Goal: Check status: Check status

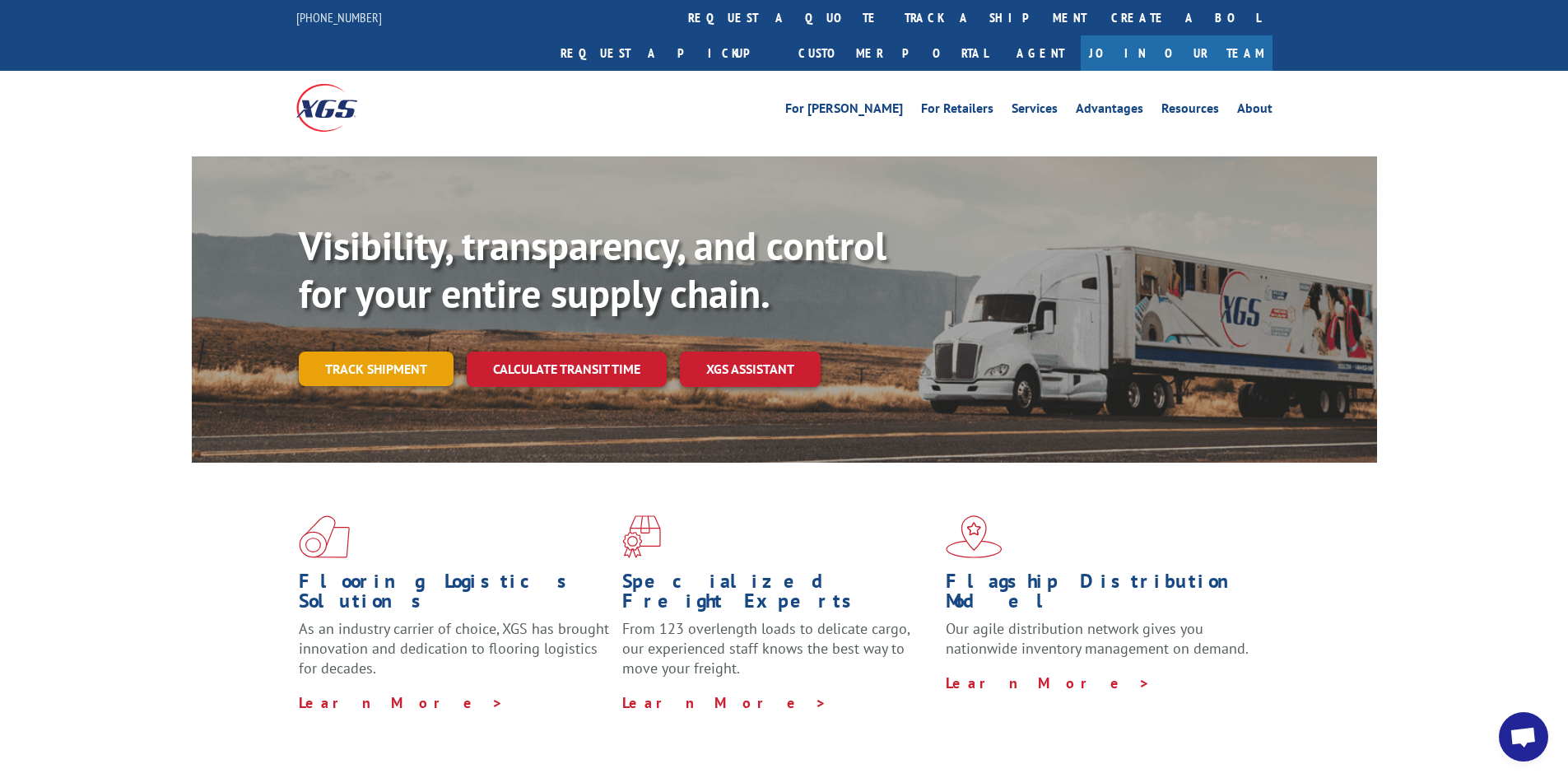
click at [399, 352] on link "Track shipment" at bounding box center [376, 369] width 155 height 35
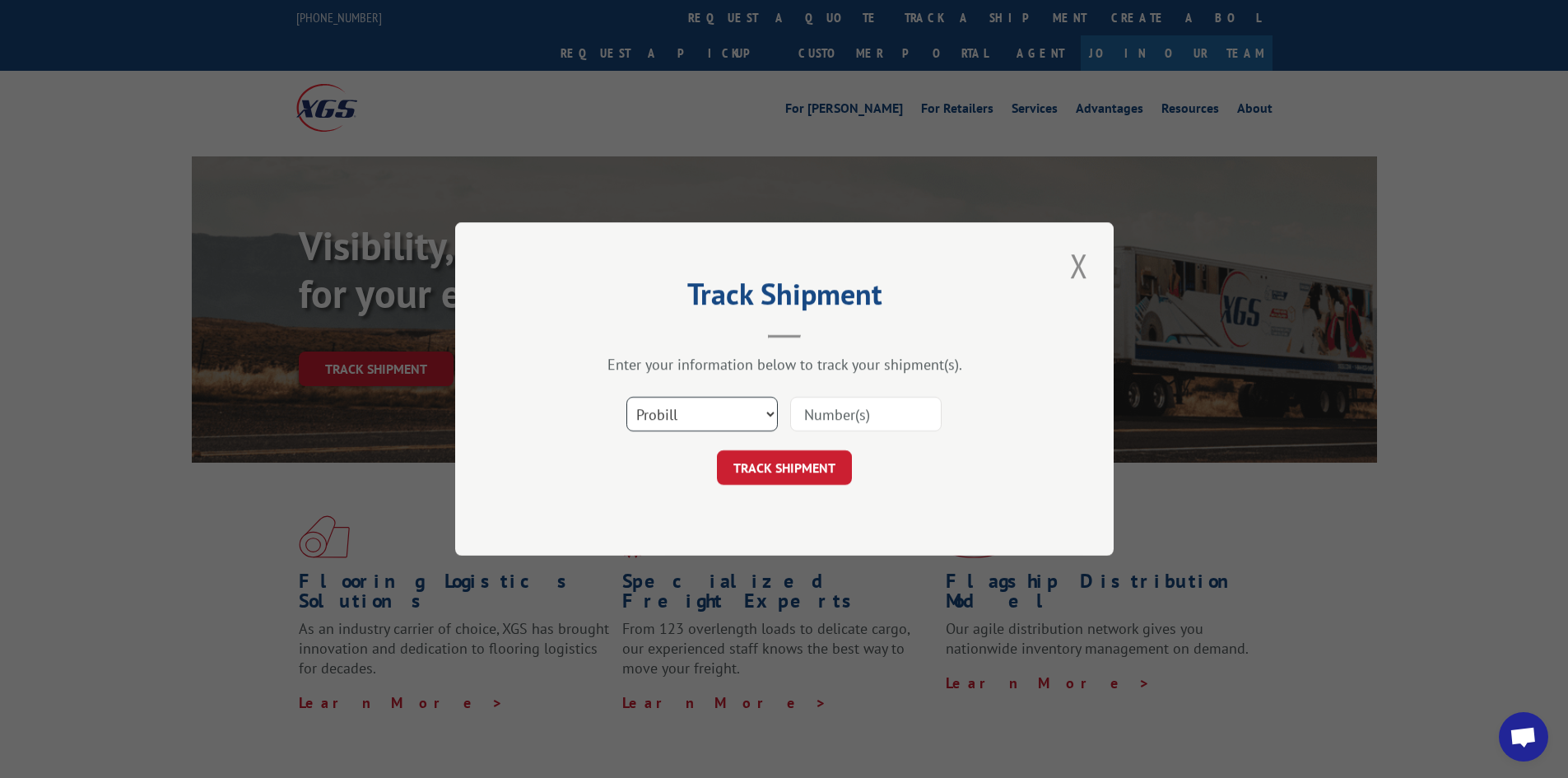
click at [728, 414] on select "Select category... Probill BOL PO" at bounding box center [702, 414] width 151 height 35
select select "po"
click at [626, 396] on select "Select category... Probill BOL PO" at bounding box center [702, 414] width 151 height 35
click at [841, 410] on input at bounding box center [865, 414] width 151 height 35
type input "c9719"
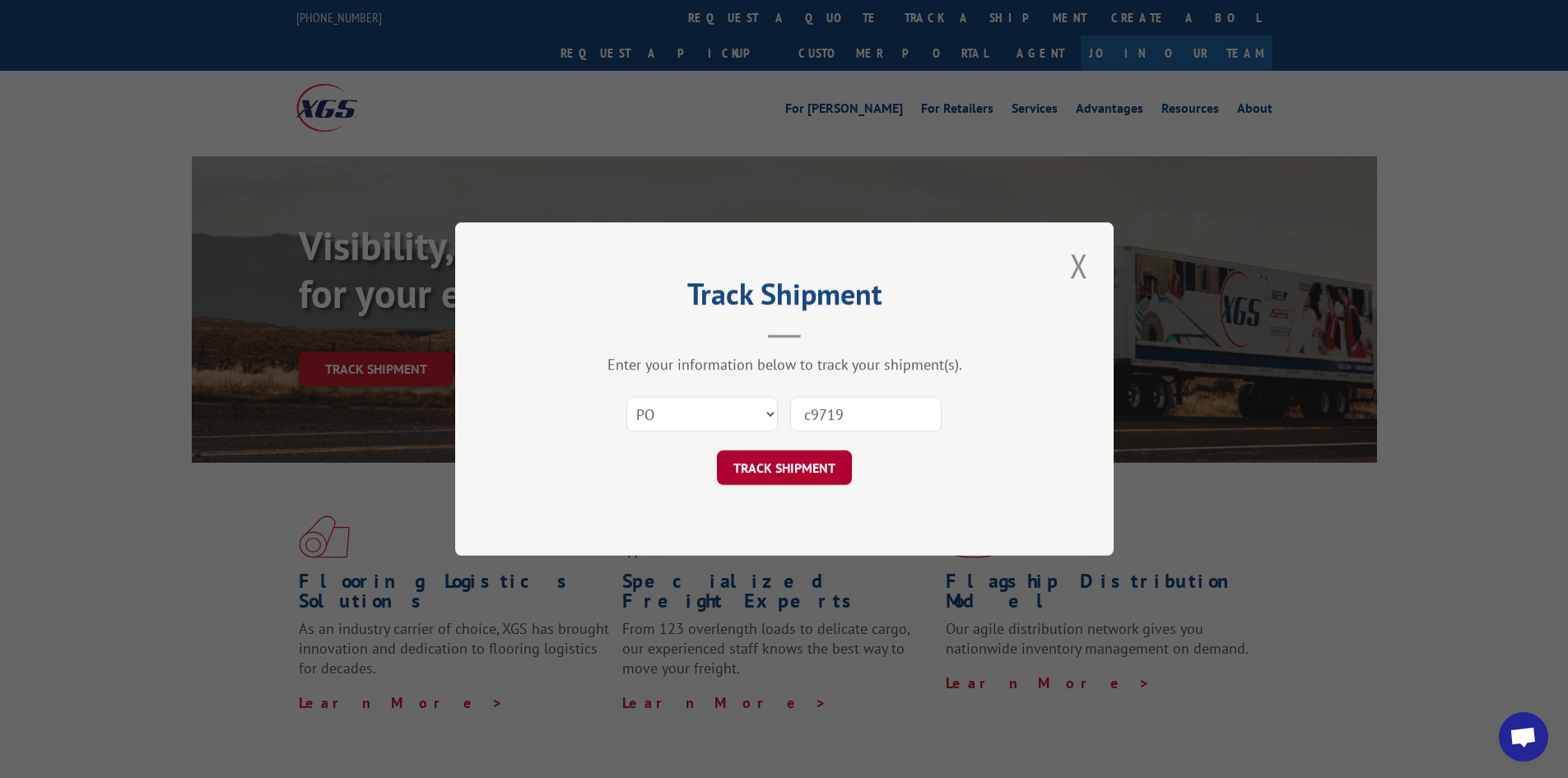
click at [782, 460] on button "TRACK SHIPMENT" at bounding box center [784, 468] width 135 height 35
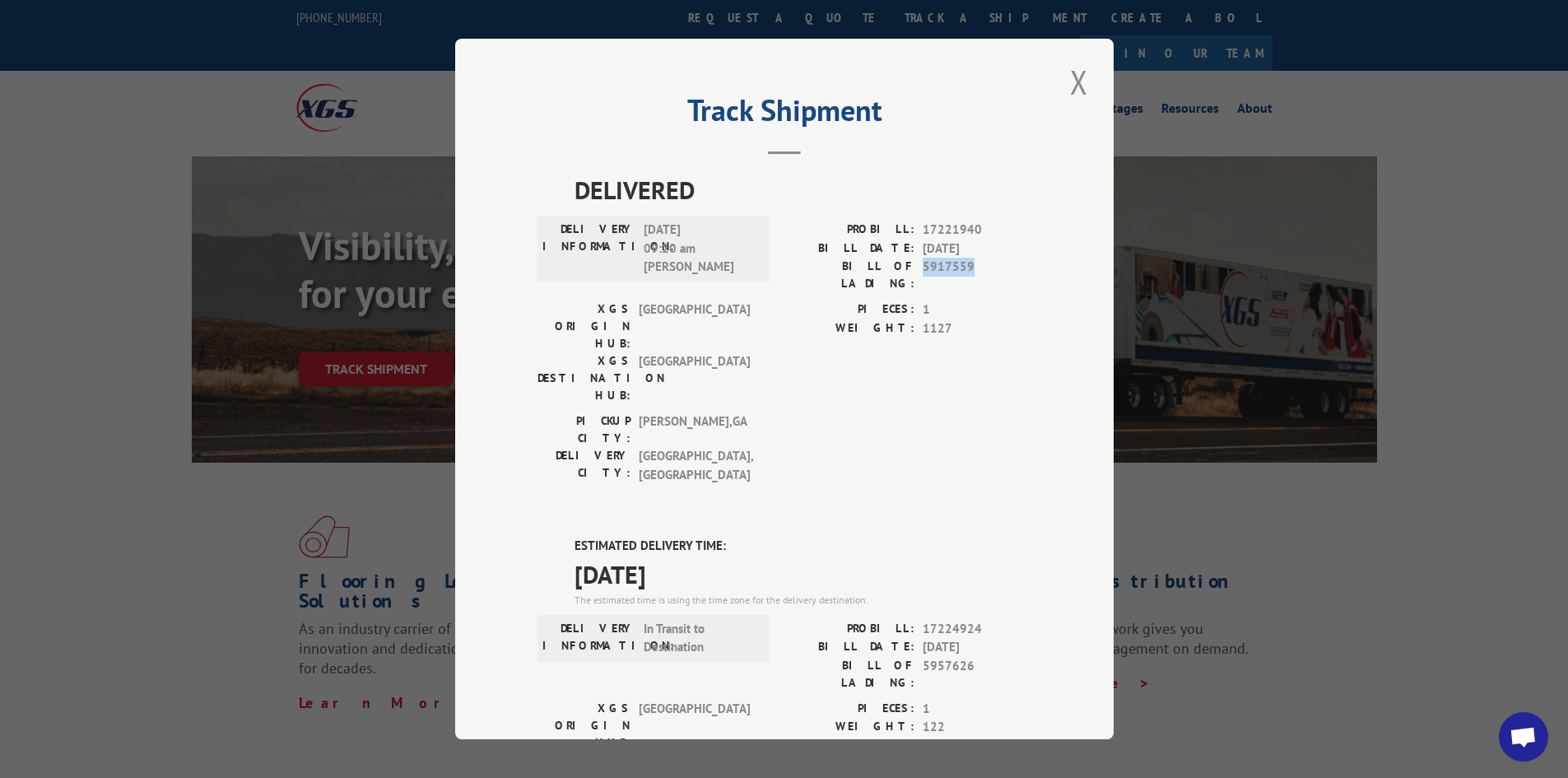
drag, startPoint x: 916, startPoint y: 270, endPoint x: 976, endPoint y: 271, distance: 60.0
click at [976, 271] on span "5917559" at bounding box center [977, 275] width 108 height 35
copy span "5917559"
click at [146, 90] on div "Track Shipment DELIVERED DELIVERY INFORMATION: 08/05/2025 09:20 am JUAN G PROBI…" at bounding box center [784, 389] width 1568 height 778
click at [1078, 89] on button "Close modal" at bounding box center [1079, 82] width 28 height 46
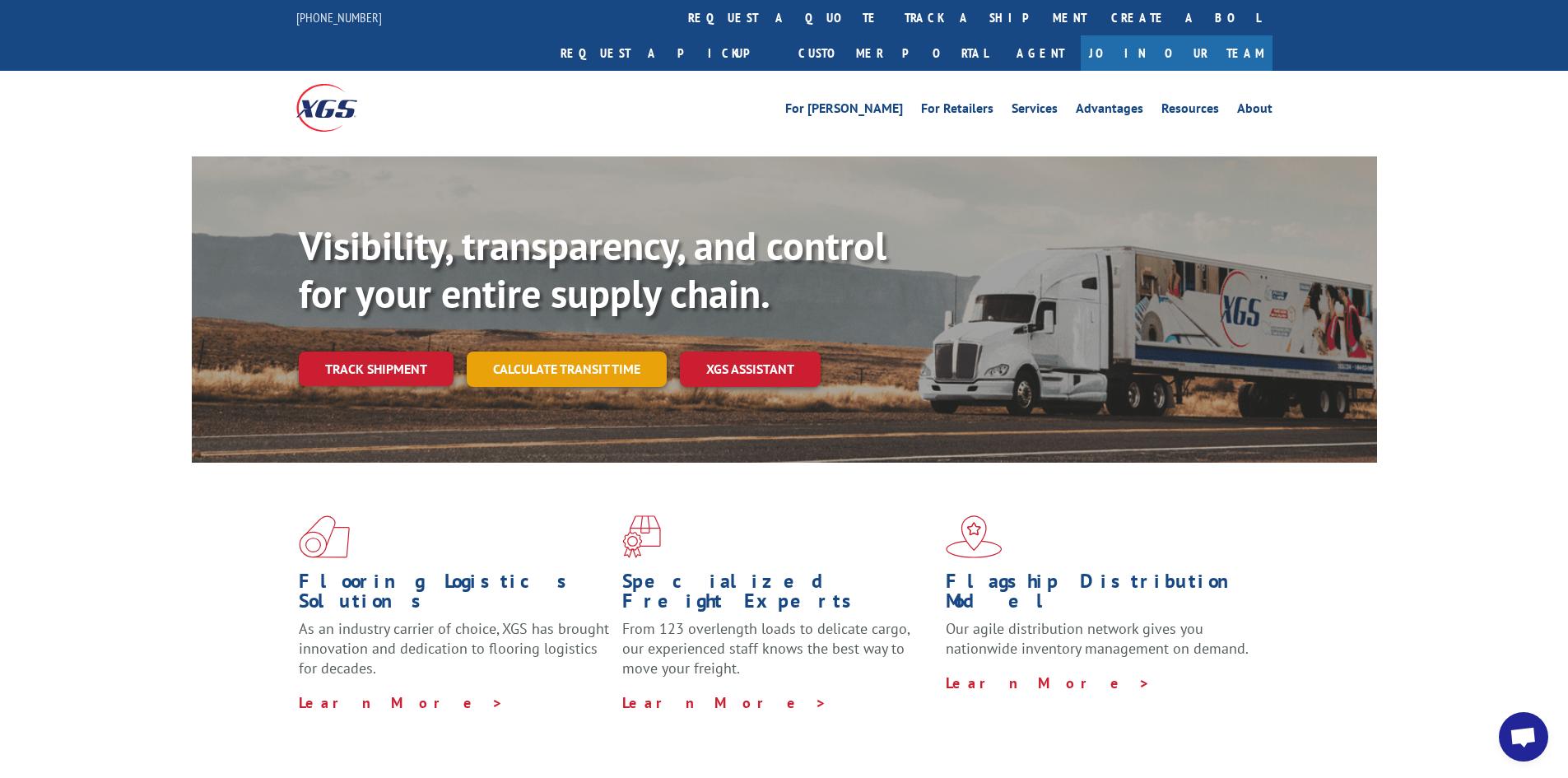
click at [555, 352] on link "Calculate transit time" at bounding box center [566, 369] width 200 height 35
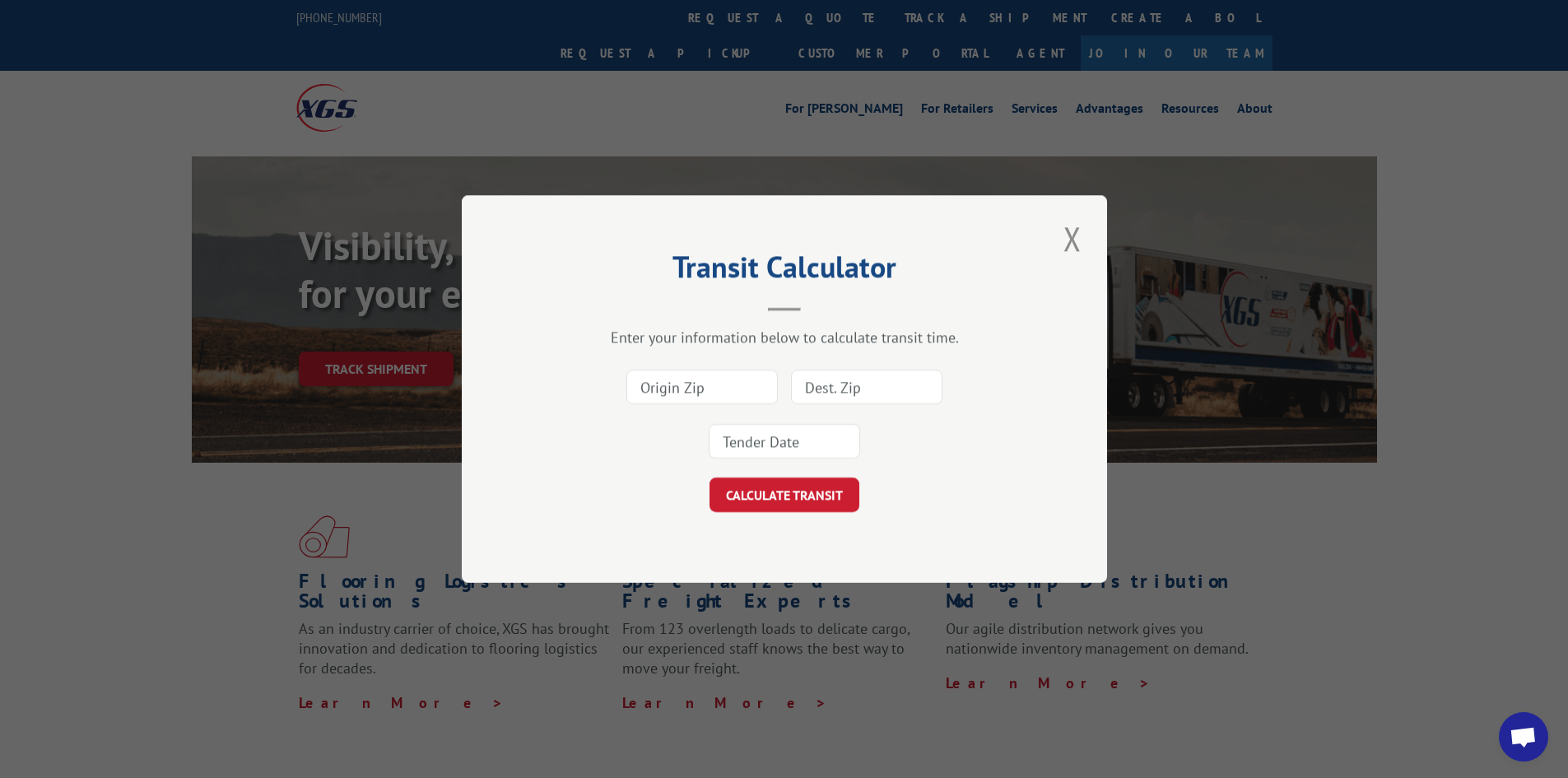
click at [479, 346] on div "Transit Calculator Enter your information below to calculate transit time. CALC…" at bounding box center [785, 389] width 646 height 388
click at [382, 336] on div "Transit Calculator Enter your information below to calculate transit time. CALC…" at bounding box center [784, 389] width 1568 height 778
click at [1079, 242] on button "Close modal" at bounding box center [1073, 238] width 28 height 46
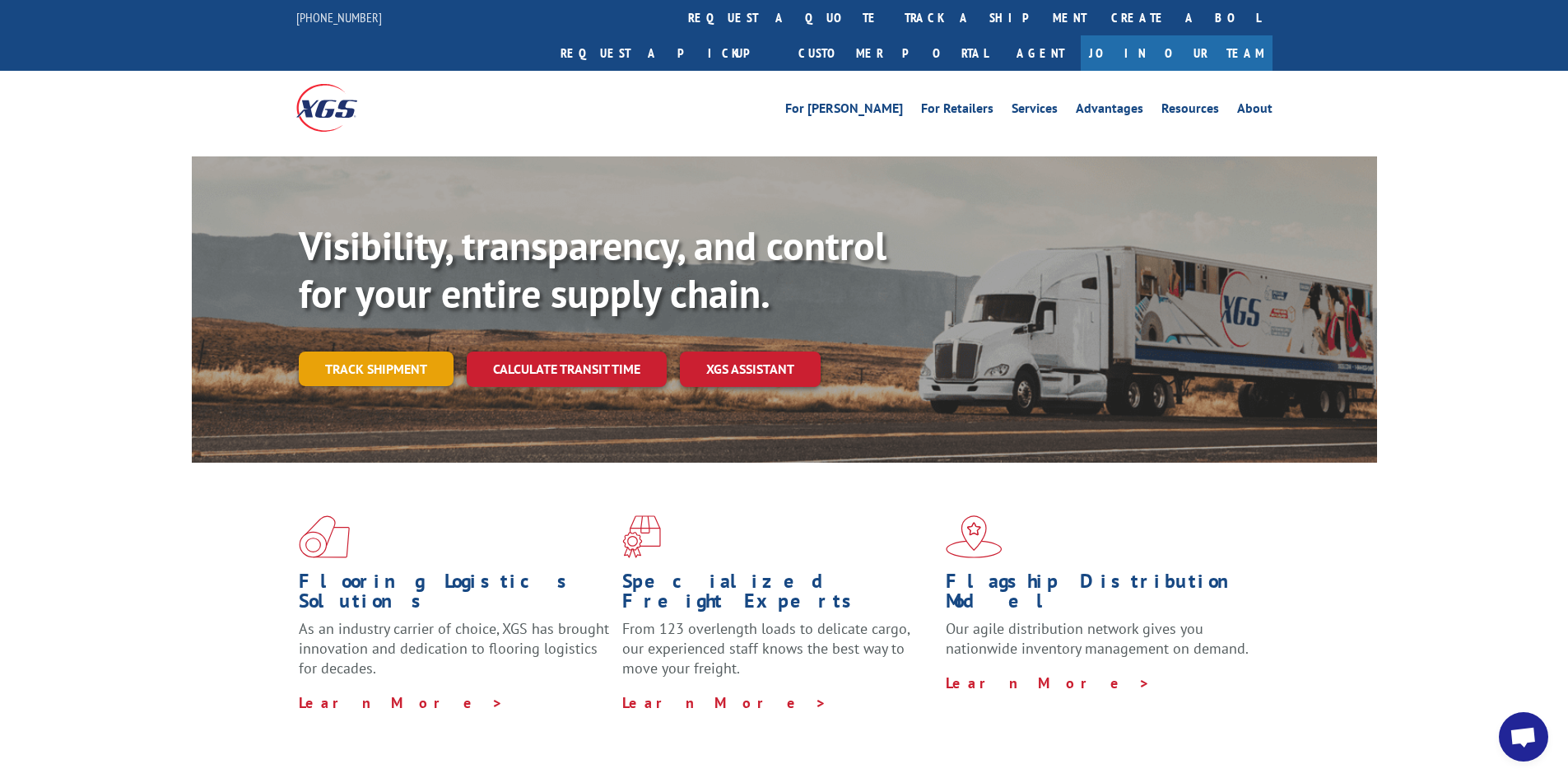
click at [383, 352] on link "Track shipment" at bounding box center [376, 369] width 155 height 35
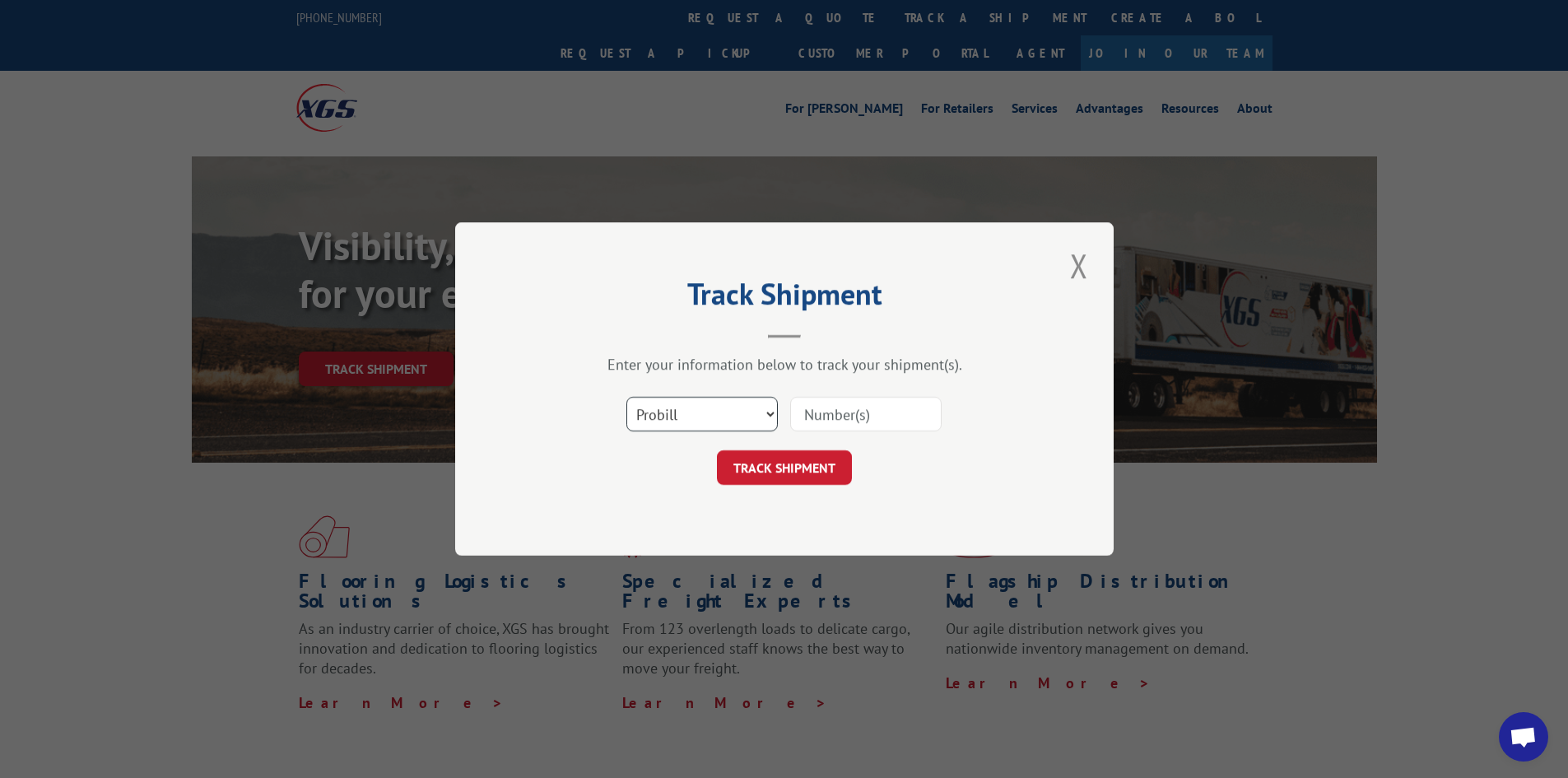
click at [743, 417] on select "Select category... Probill BOL PO" at bounding box center [702, 414] width 151 height 35
select select "bol"
click at [626, 396] on select "Select category... Probill BOL PO" at bounding box center [702, 414] width 151 height 35
paste input "5917559"
type input "5917559"
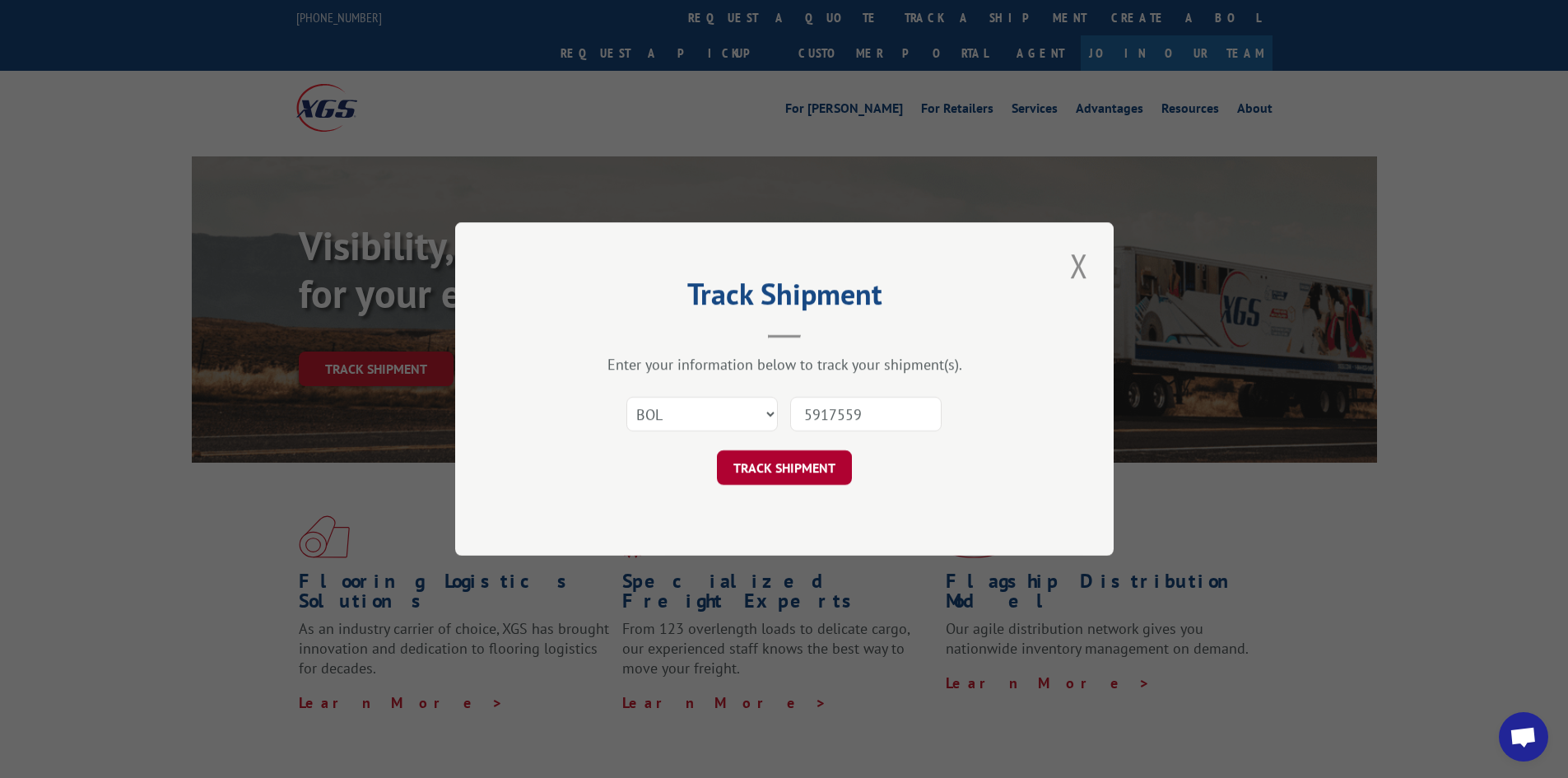
click at [780, 467] on button "TRACK SHIPMENT" at bounding box center [784, 468] width 135 height 35
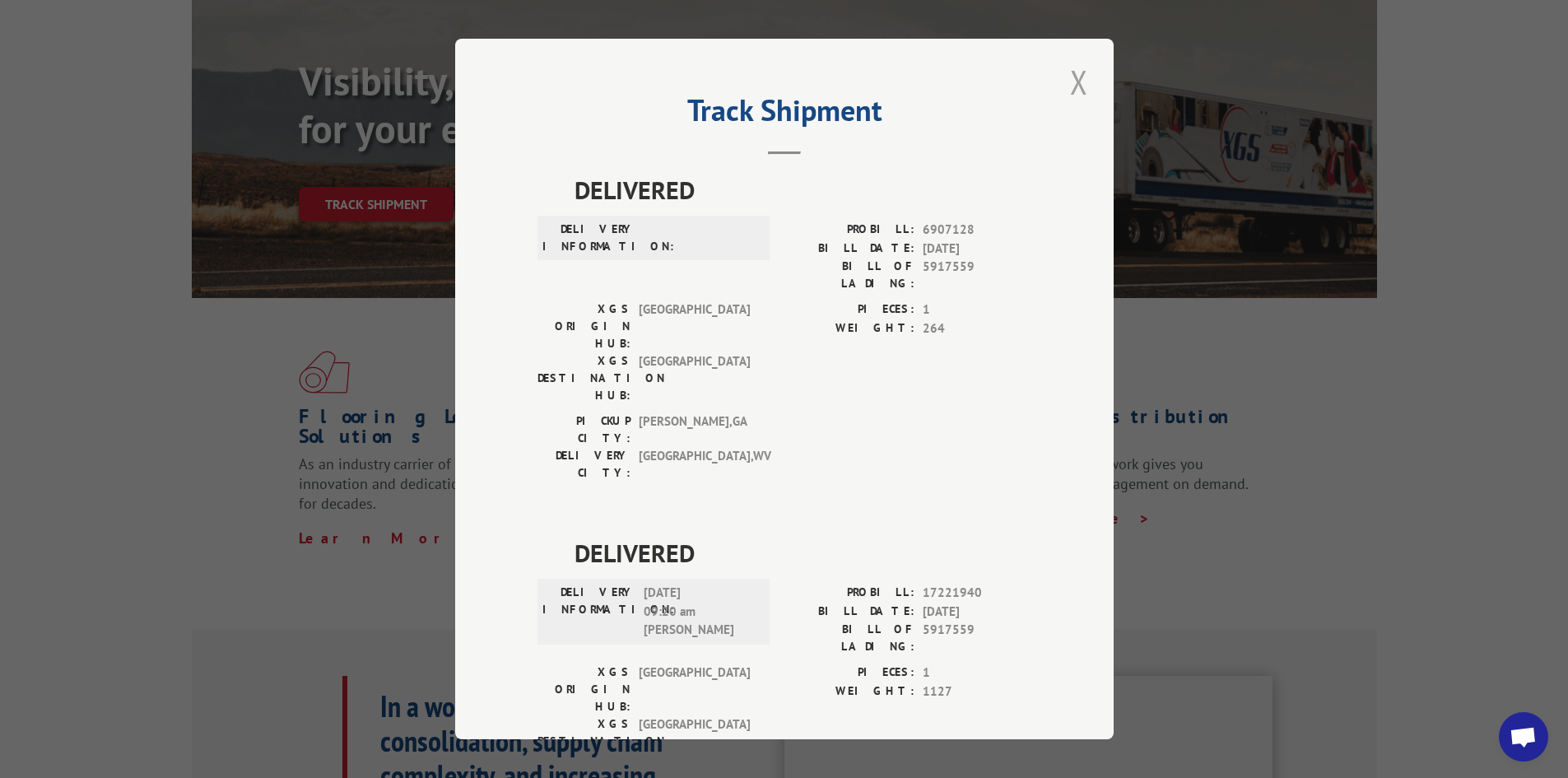
click at [1075, 92] on button "Close modal" at bounding box center [1079, 82] width 28 height 46
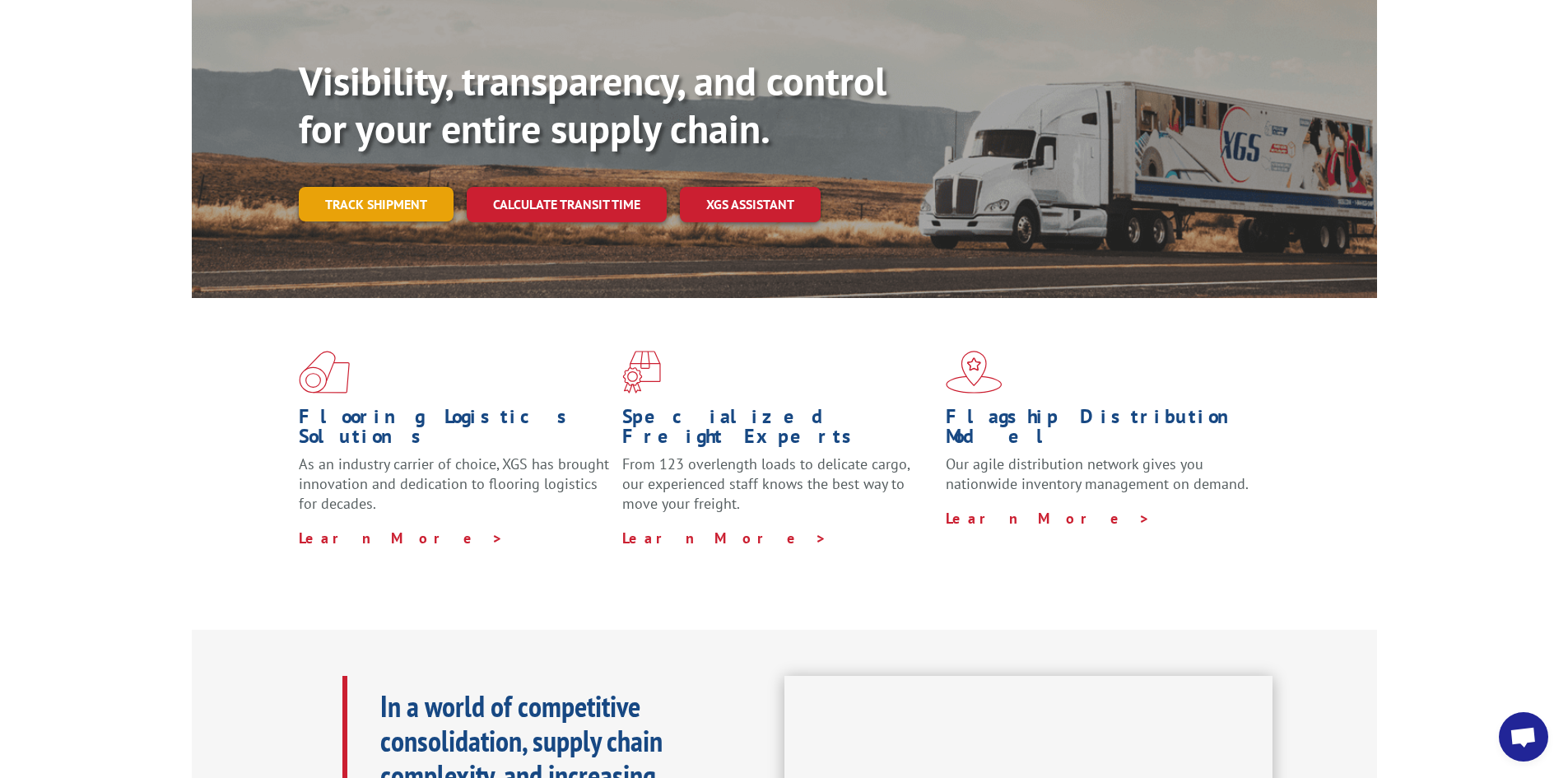
click at [350, 187] on link "Track shipment" at bounding box center [376, 205] width 155 height 35
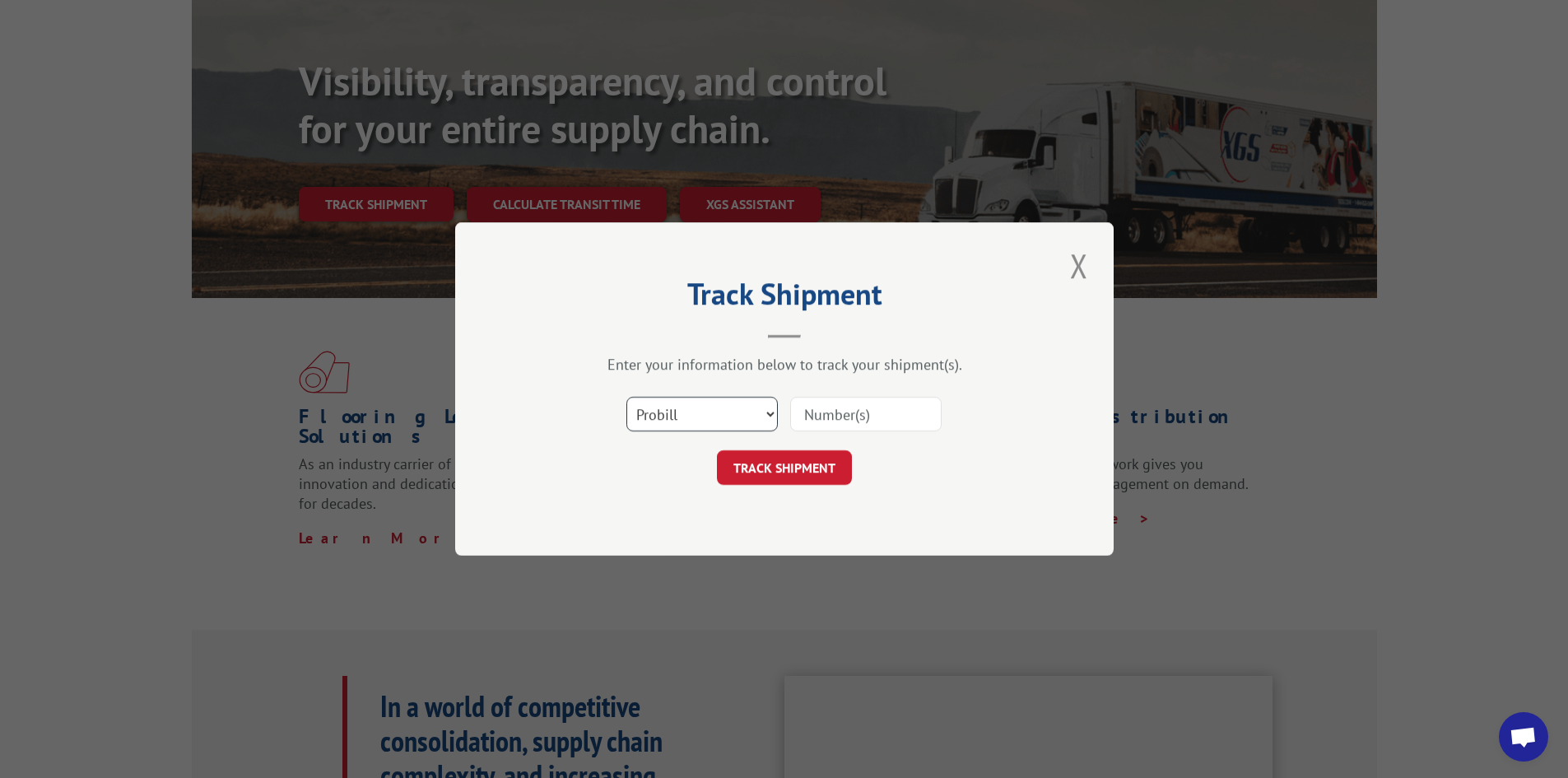
click at [682, 408] on select "Select category... Probill BOL PO" at bounding box center [702, 414] width 151 height 35
select select "po"
click at [626, 396] on select "Select category... Probill BOL PO" at bounding box center [702, 414] width 151 height 35
click at [808, 409] on input at bounding box center [865, 414] width 151 height 35
type input "1147920"
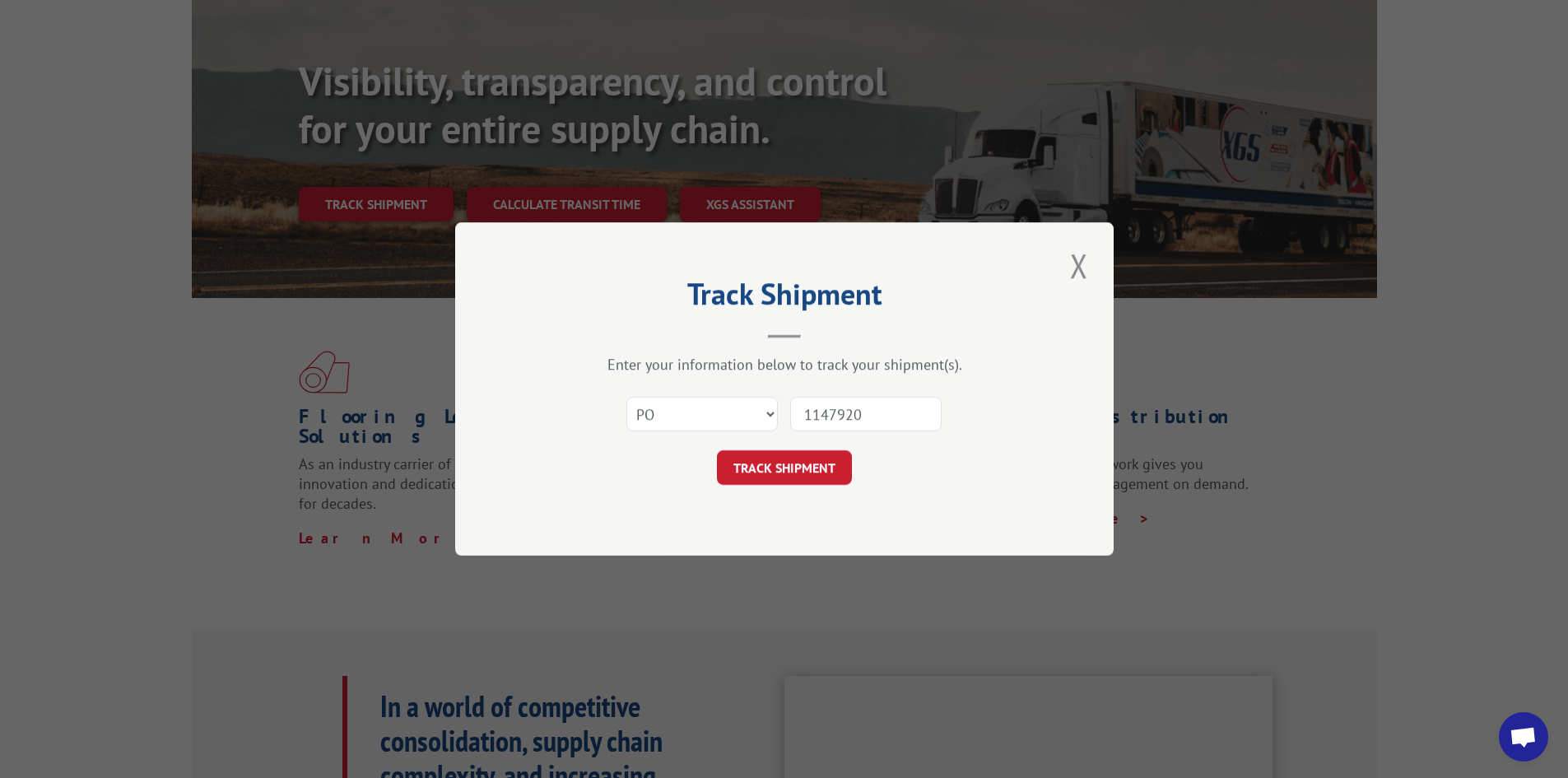
click button "TRACK SHIPMENT" at bounding box center [784, 468] width 135 height 35
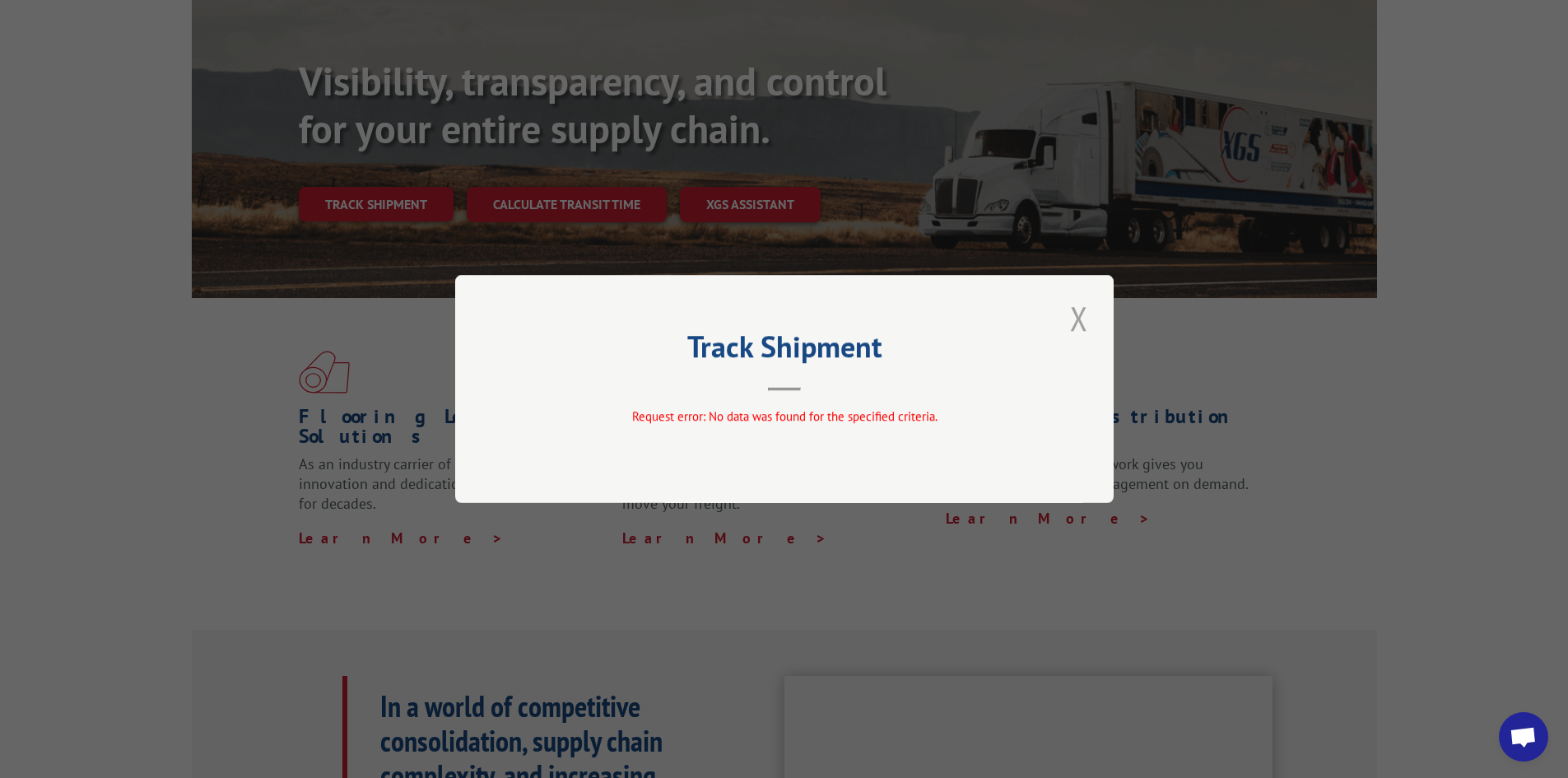
click at [1071, 319] on button "Close modal" at bounding box center [1079, 319] width 28 height 46
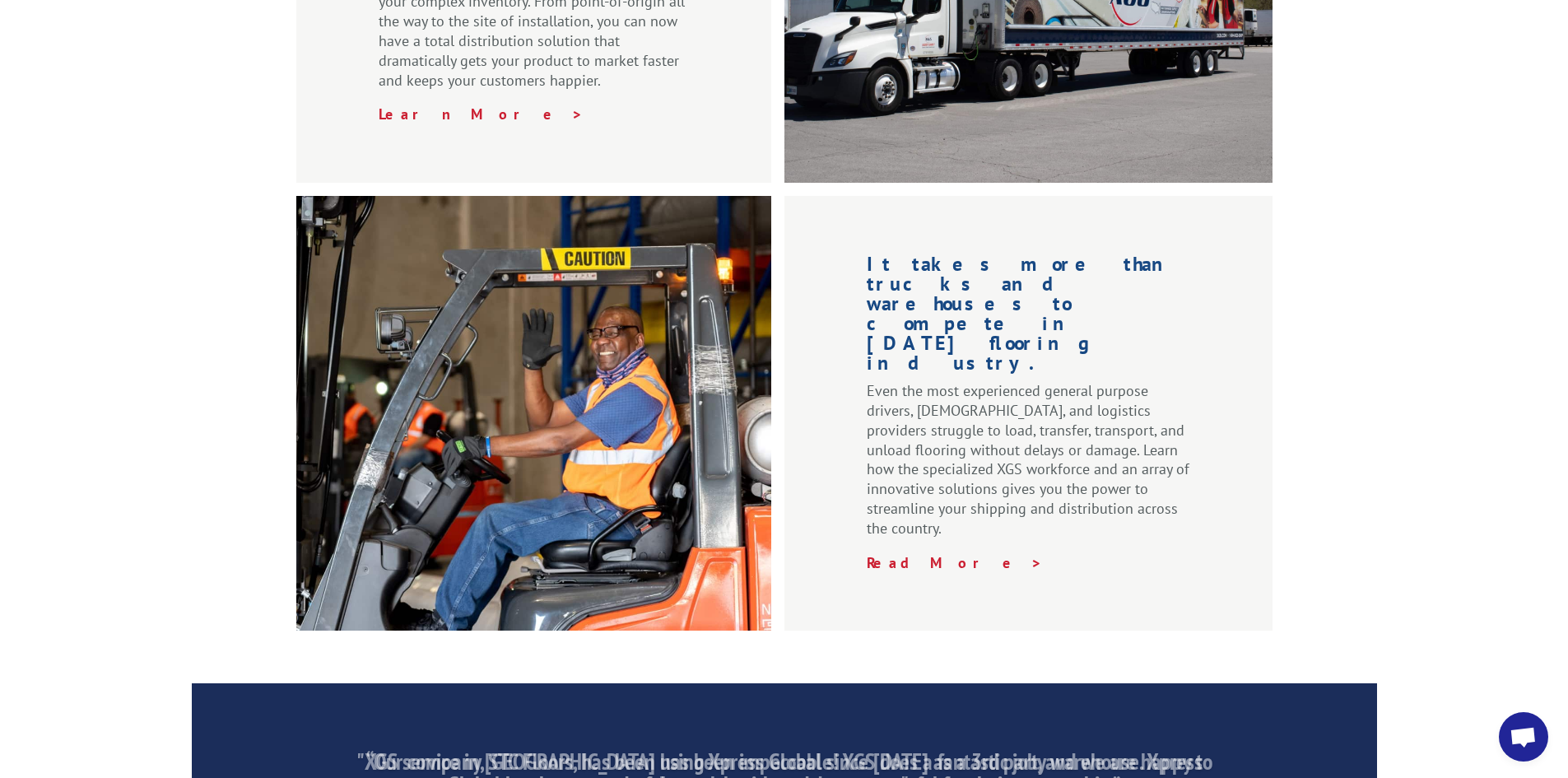
scroll to position [165, 0]
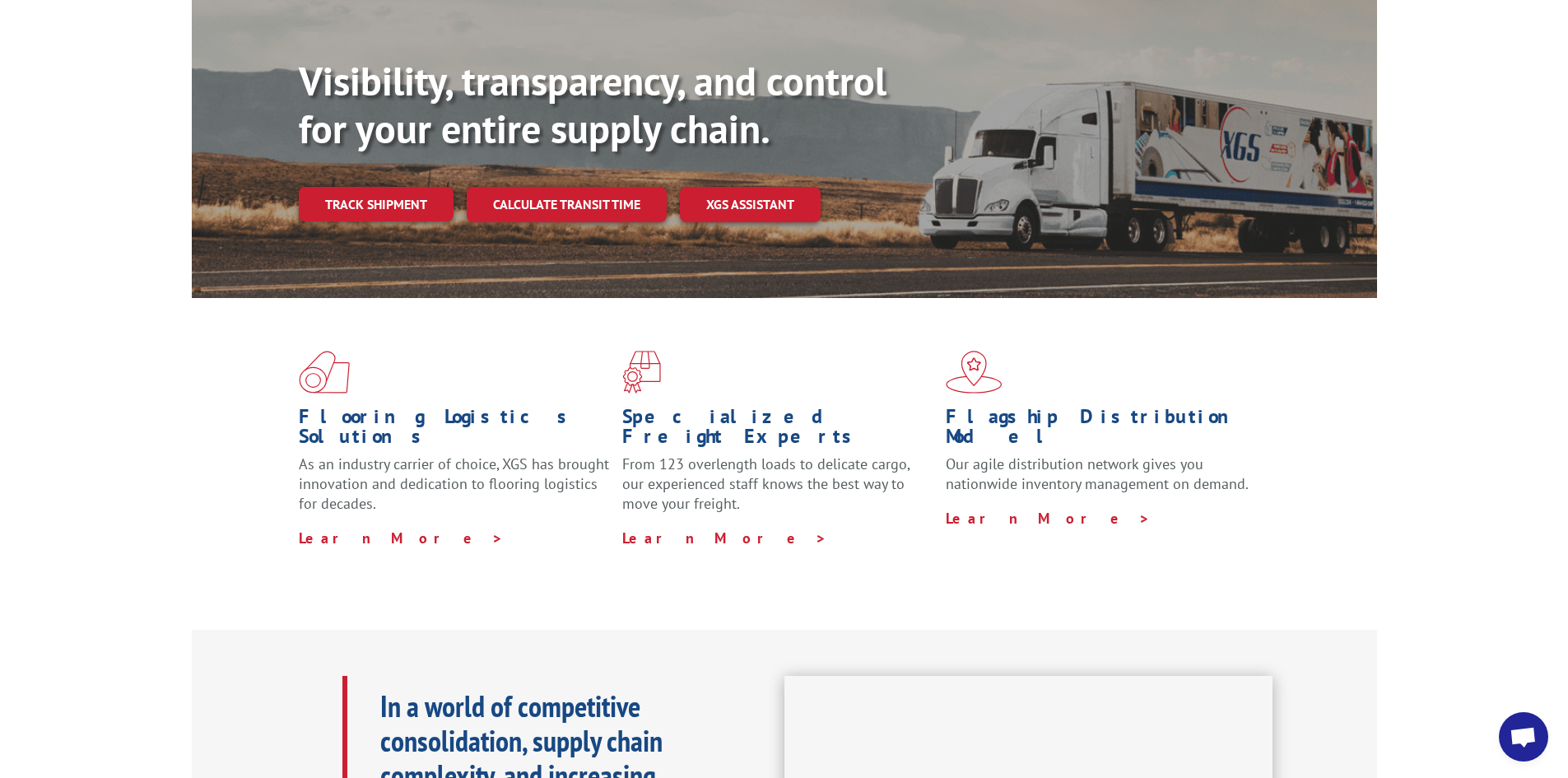
drag, startPoint x: 0, startPoint y: 2, endPoint x: 1292, endPoint y: 380, distance: 1346.2
click at [1292, 380] on div "Flooring Logistics Solutions As an industry carrier of choice, XGS has brought …" at bounding box center [784, 449] width 1186 height 302
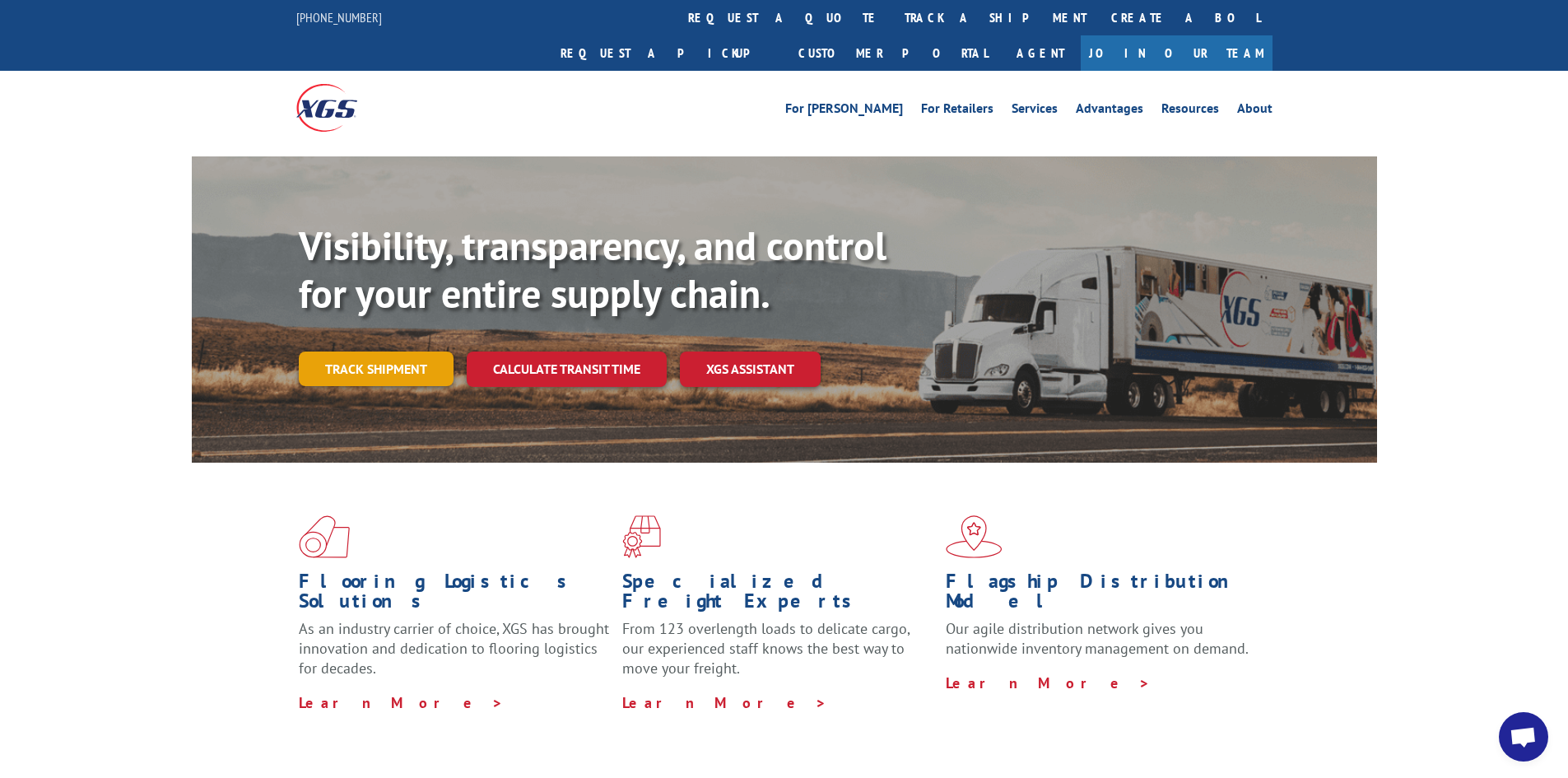
click at [380, 352] on link "Track shipment" at bounding box center [376, 369] width 155 height 35
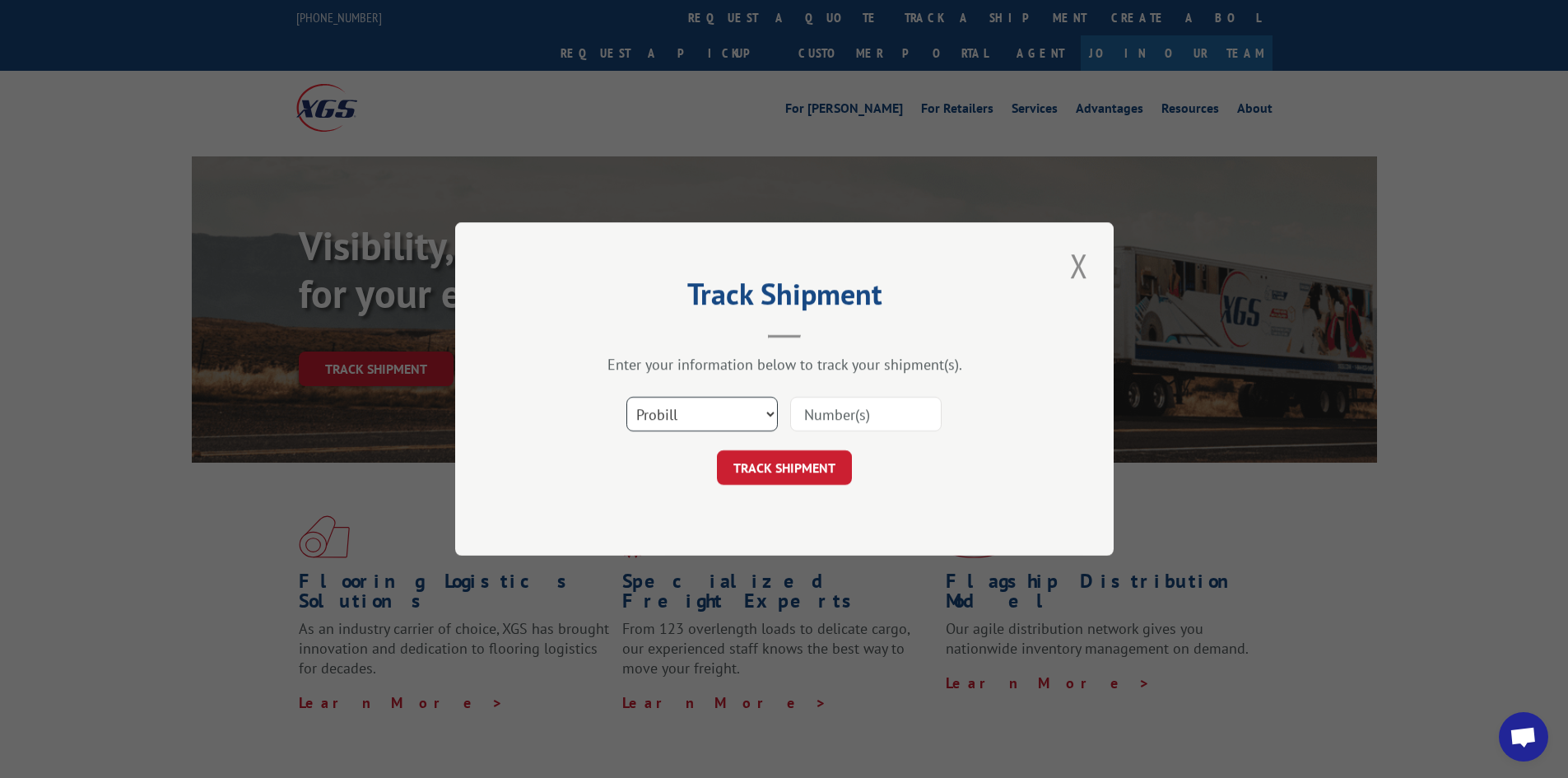
click at [648, 415] on select "Select category... Probill BOL PO" at bounding box center [702, 414] width 151 height 35
select select "po"
click at [626, 396] on select "Select category... Probill BOL PO" at bounding box center [702, 414] width 151 height 35
click at [846, 406] on input at bounding box center [865, 414] width 151 height 35
type input "17224492"
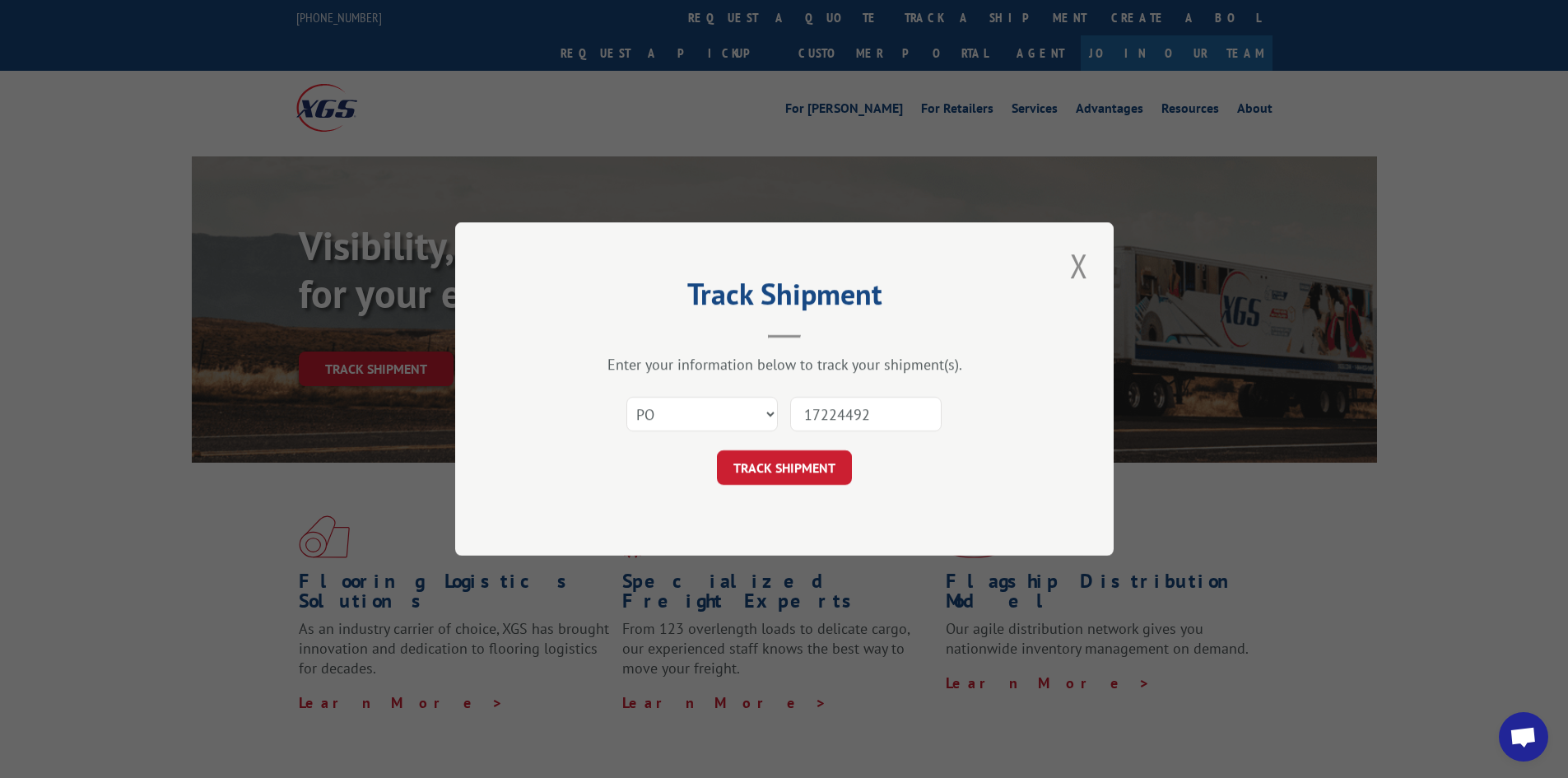
click at [846, 406] on input "17224492" at bounding box center [865, 414] width 151 height 35
click button "TRACK SHIPMENT" at bounding box center [784, 468] width 135 height 35
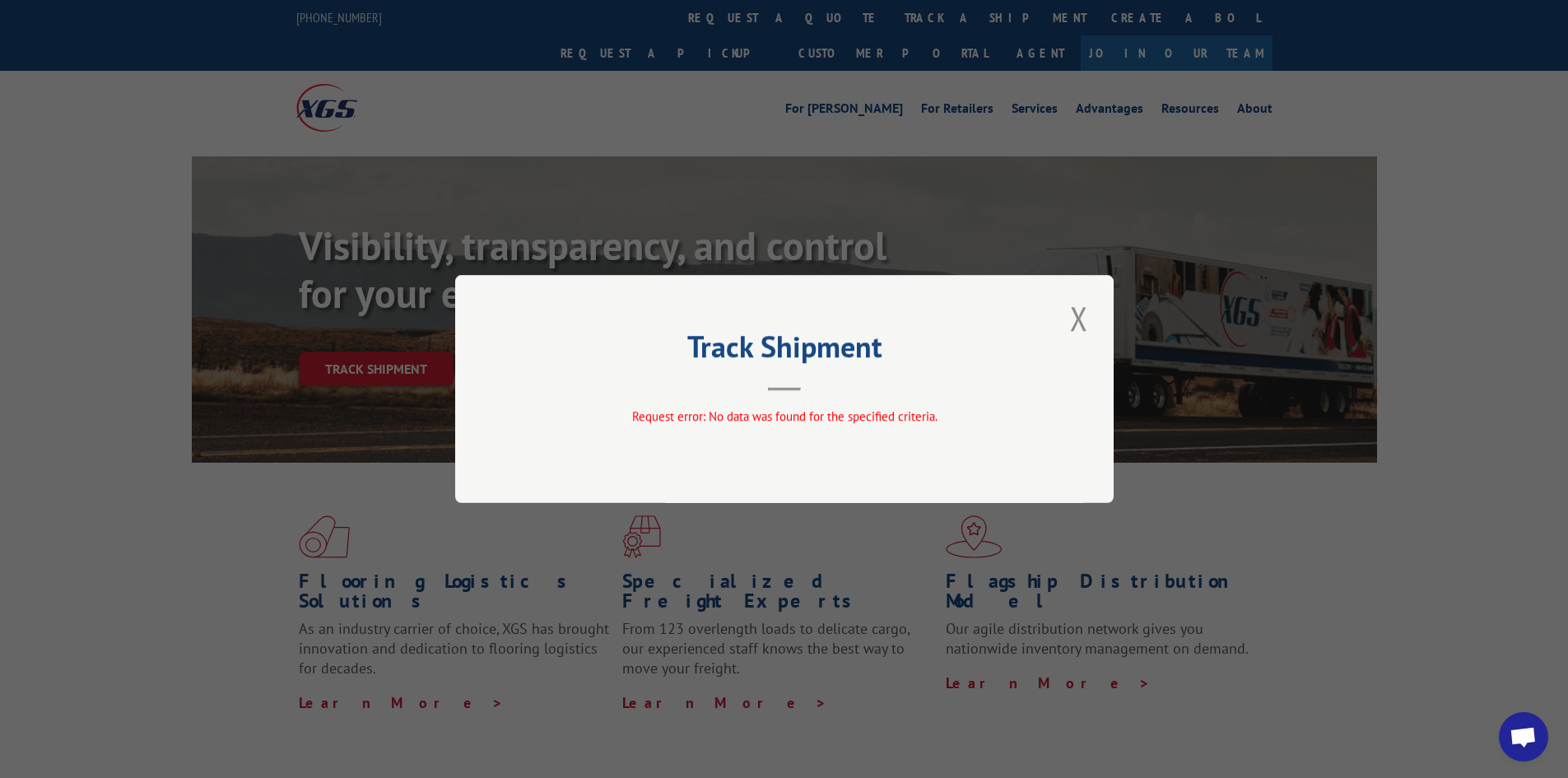
click at [1096, 323] on div "Track Shipment Request error: No data was found for the specified criteria." at bounding box center [784, 389] width 659 height 228
click at [1082, 320] on button "Close modal" at bounding box center [1079, 319] width 28 height 46
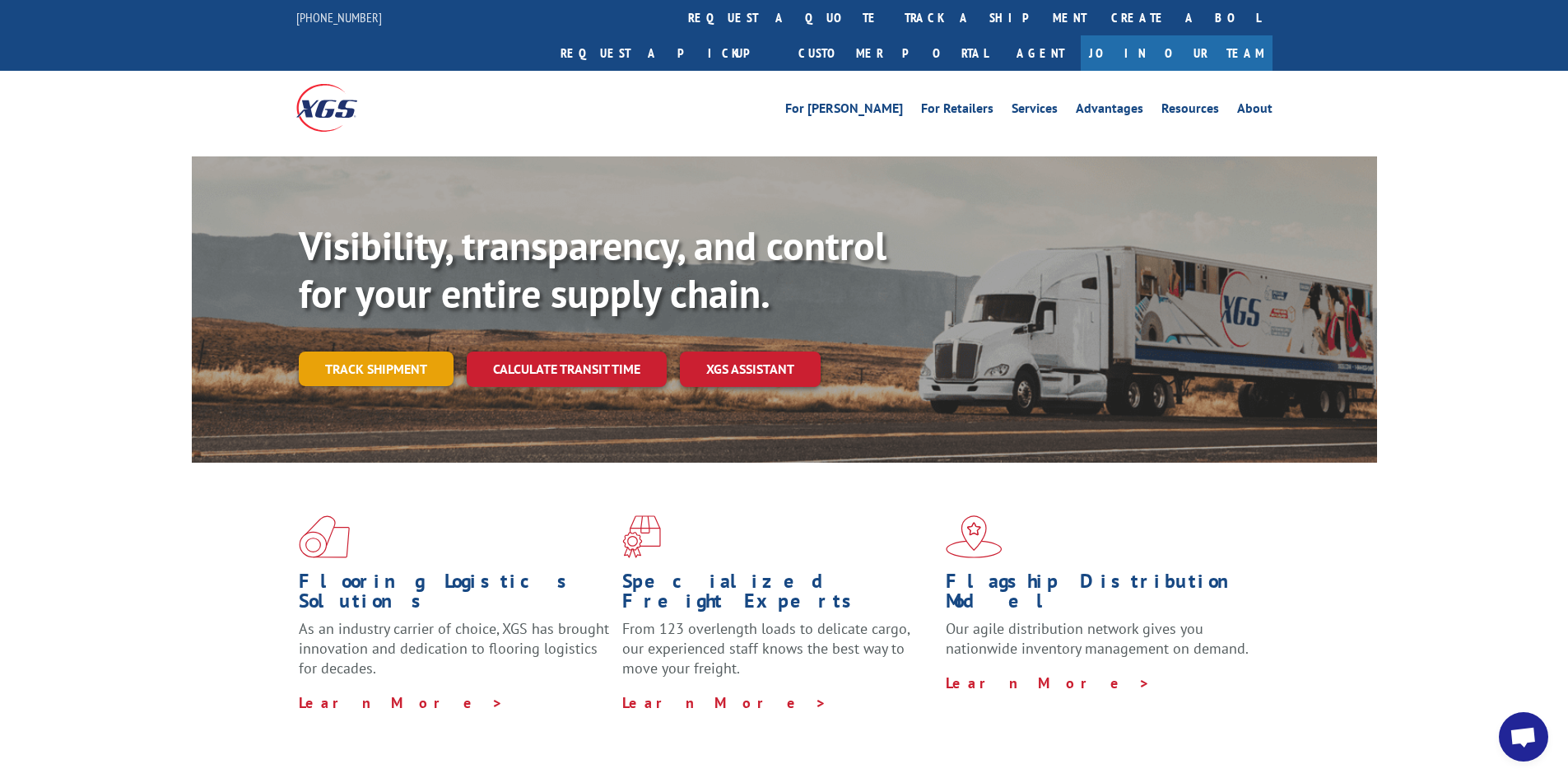
click at [393, 352] on link "Track shipment" at bounding box center [376, 369] width 155 height 35
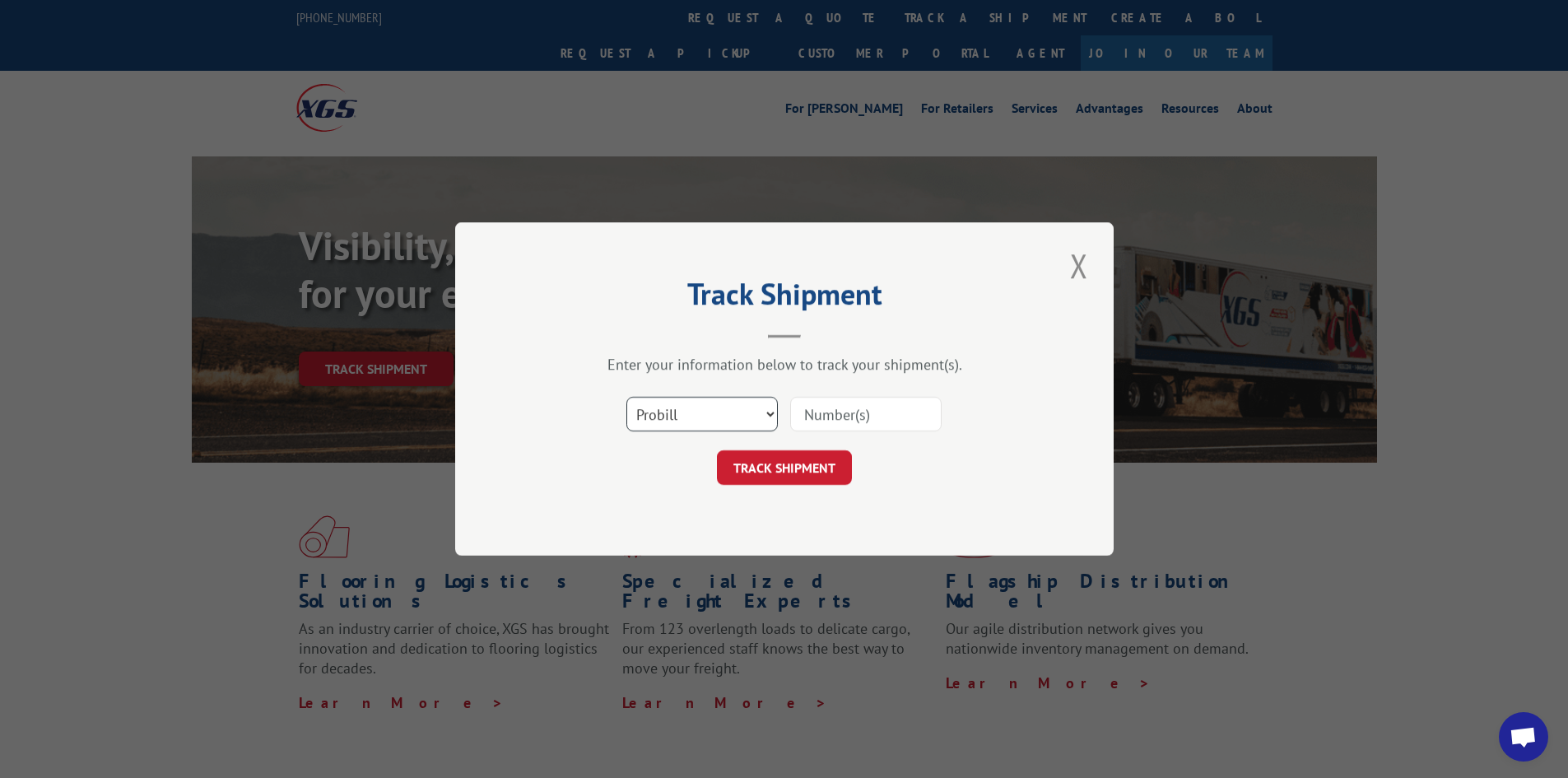
click at [717, 420] on select "Select category... Probill BOL PO" at bounding box center [702, 414] width 151 height 35
click at [626, 396] on select "Select category... Probill BOL PO" at bounding box center [702, 414] width 151 height 35
click at [826, 417] on input at bounding box center [865, 414] width 151 height 35
click at [826, 417] on input "17" at bounding box center [865, 414] width 151 height 35
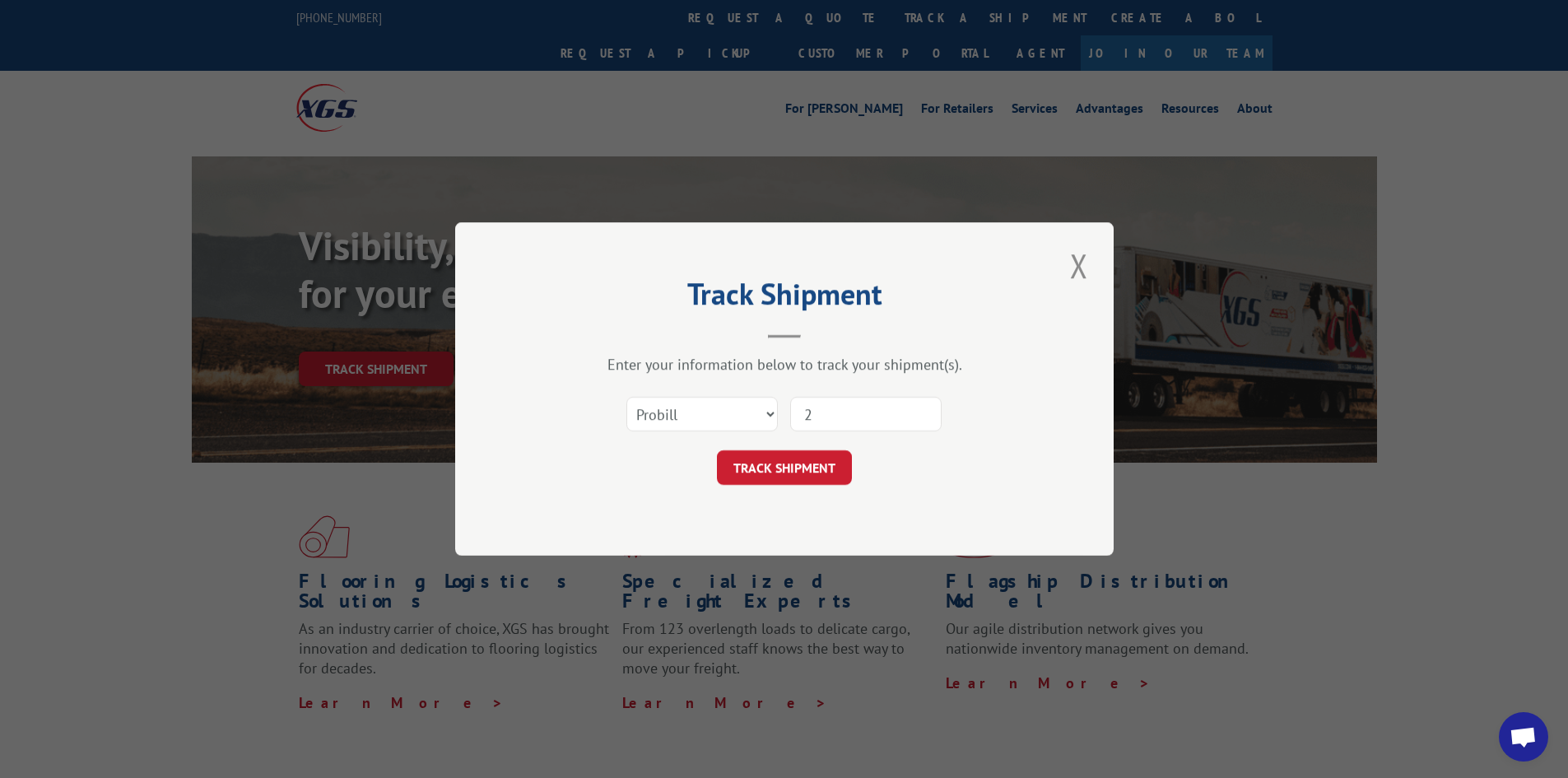
click at [826, 417] on input "2" at bounding box center [865, 414] width 151 height 35
click at [826, 417] on input "24" at bounding box center [865, 414] width 151 height 35
click at [826, 417] on input "9" at bounding box center [865, 414] width 151 height 35
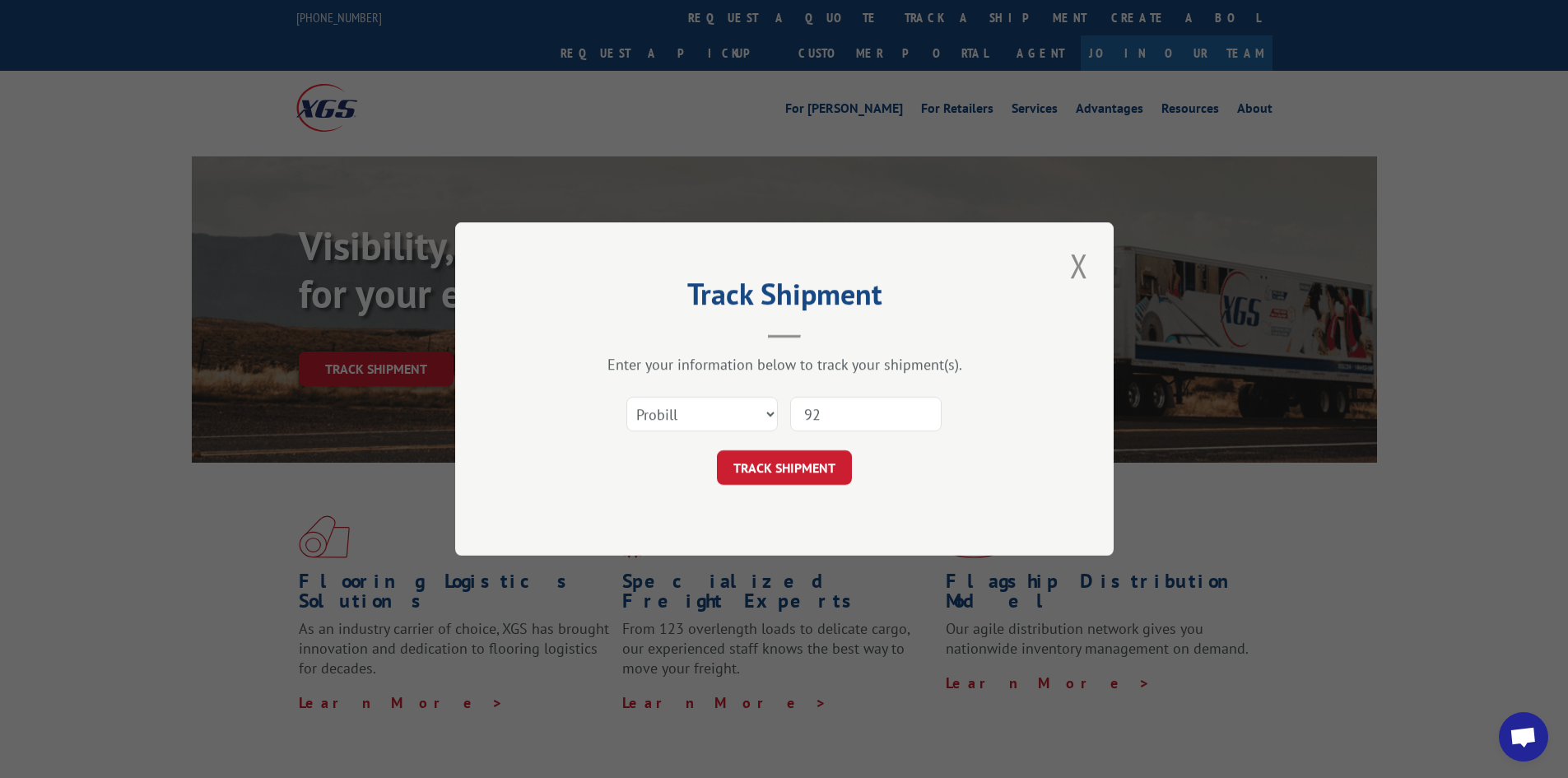
type input "924"
click button "TRACK SHIPMENT" at bounding box center [784, 468] width 135 height 35
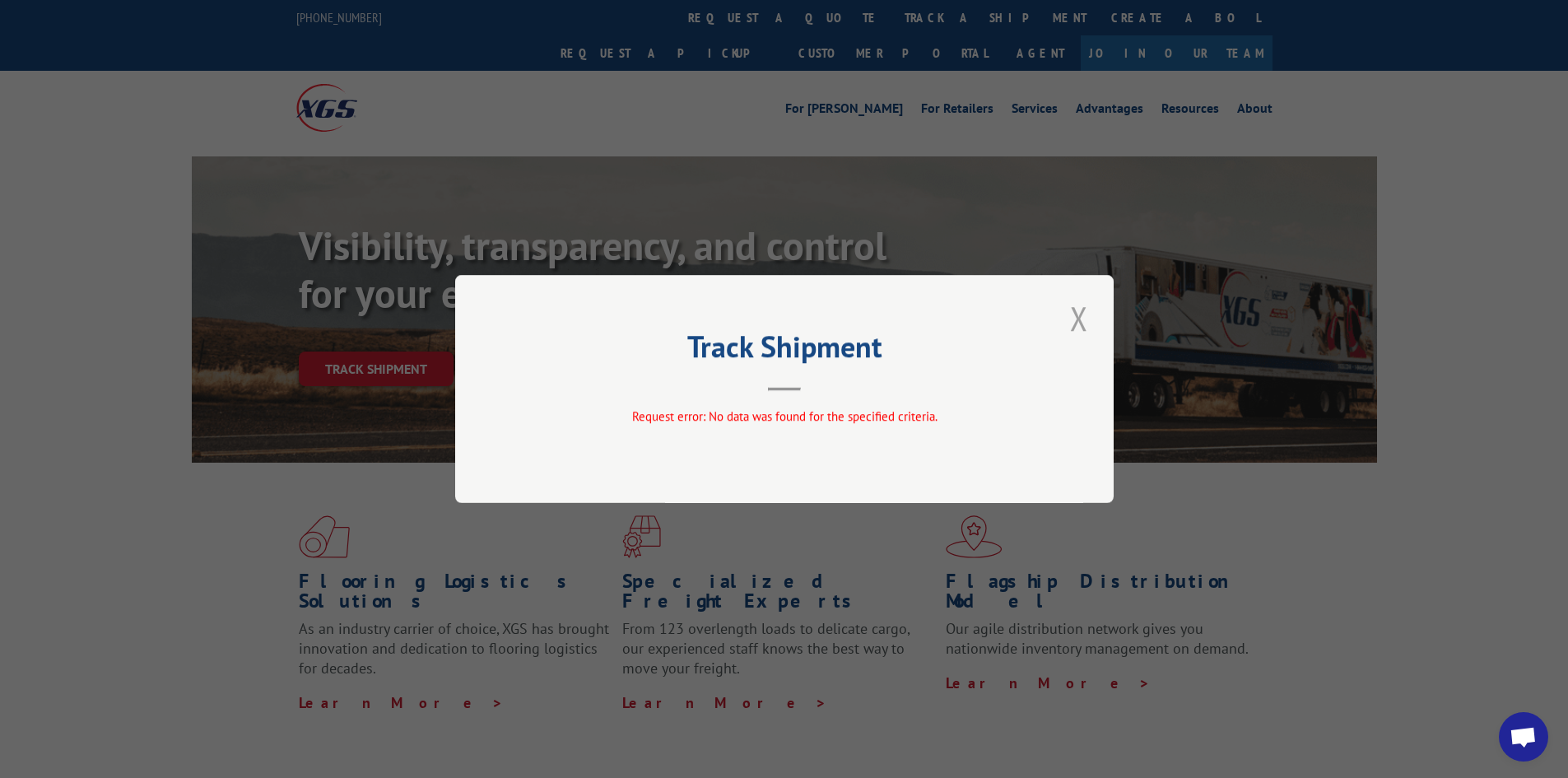
click at [1079, 313] on button "Close modal" at bounding box center [1079, 319] width 28 height 46
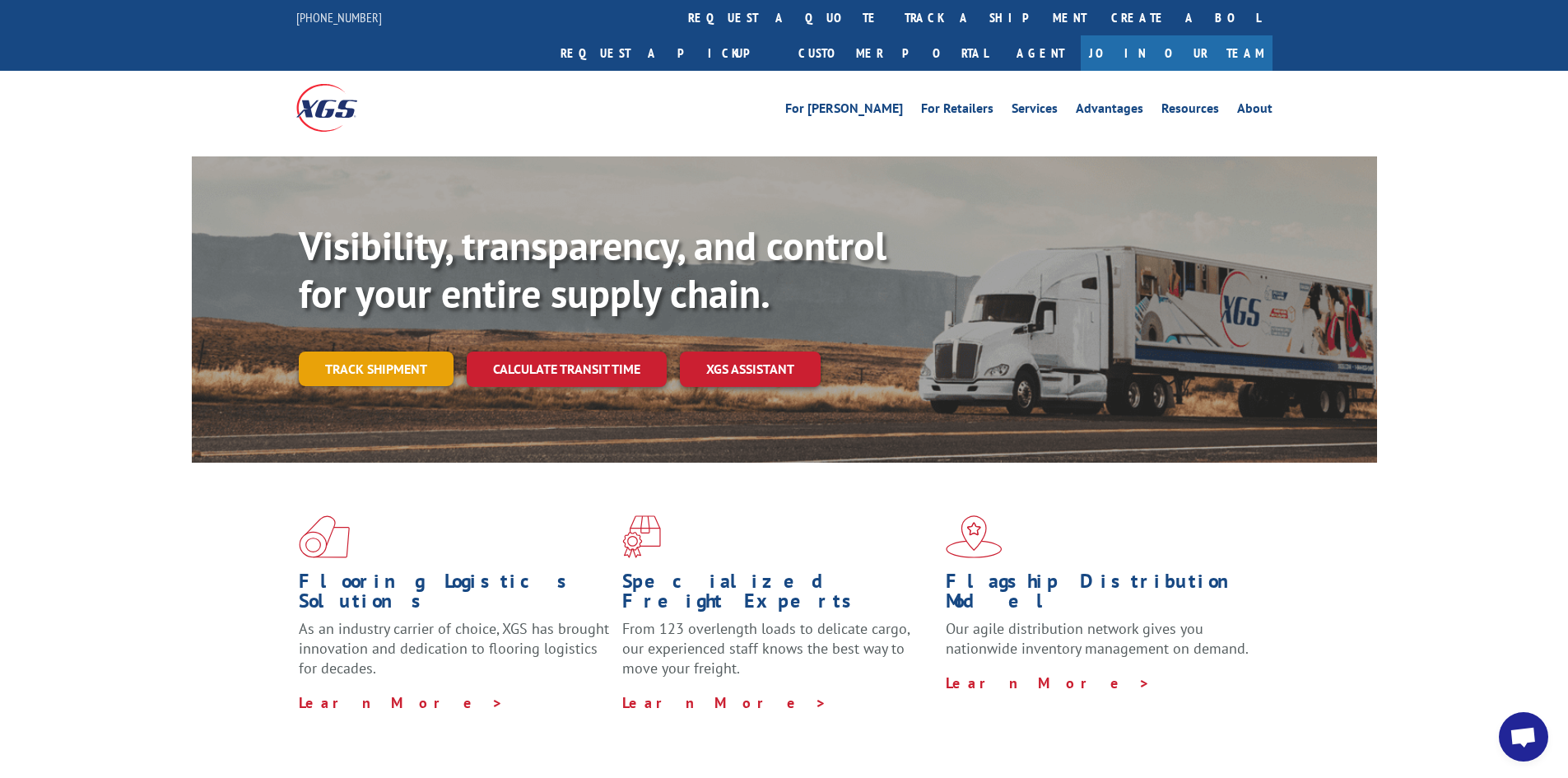
click at [389, 352] on link "Track shipment" at bounding box center [376, 369] width 155 height 35
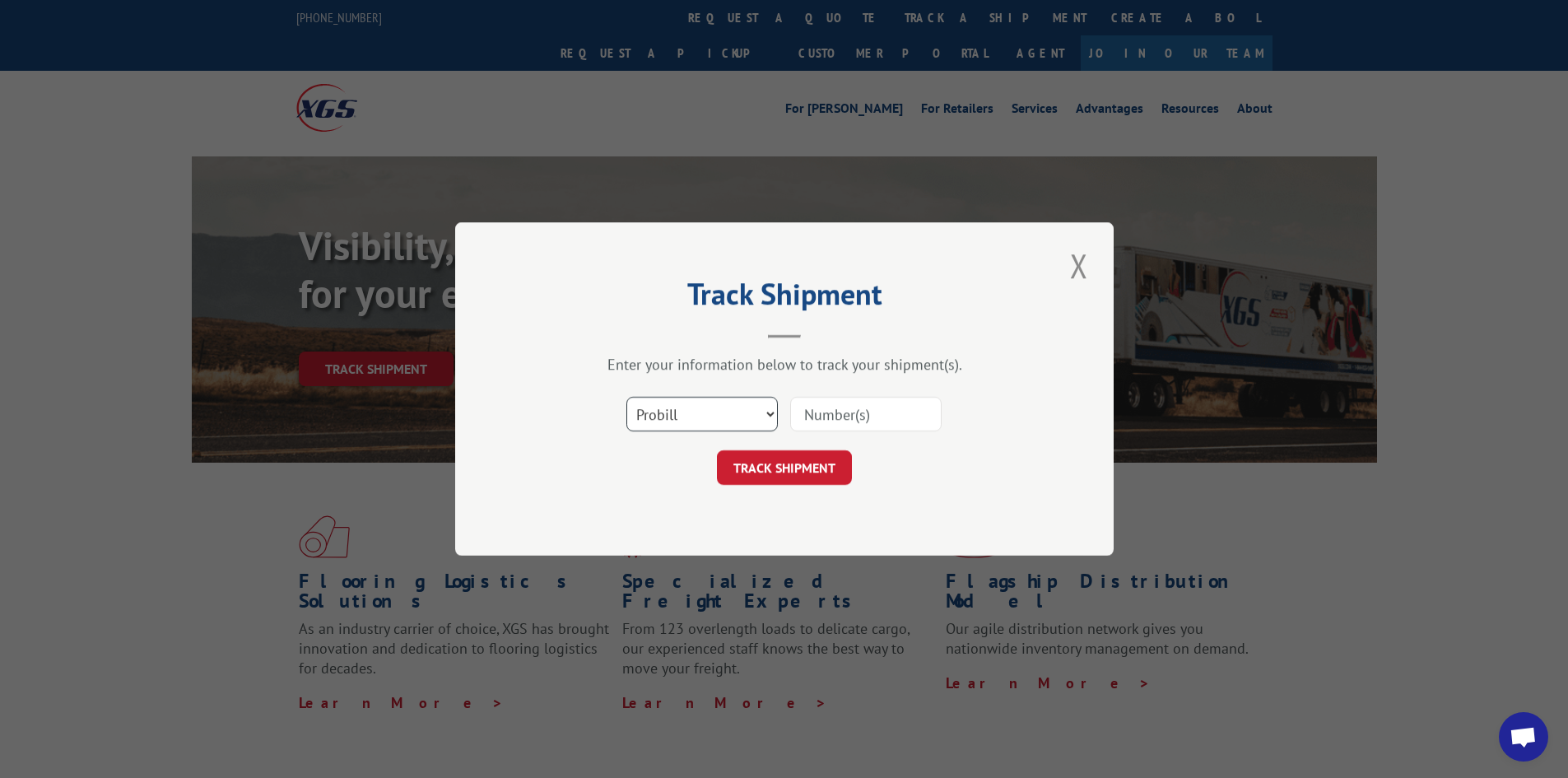
click at [713, 422] on select "Select category... Probill BOL PO" at bounding box center [702, 414] width 151 height 35
click at [828, 411] on input at bounding box center [865, 414] width 151 height 35
click at [705, 416] on select "Select category... Probill BOL PO" at bounding box center [702, 414] width 151 height 35
select select "po"
click at [626, 396] on select "Select category... Probill BOL PO" at bounding box center [702, 414] width 151 height 35
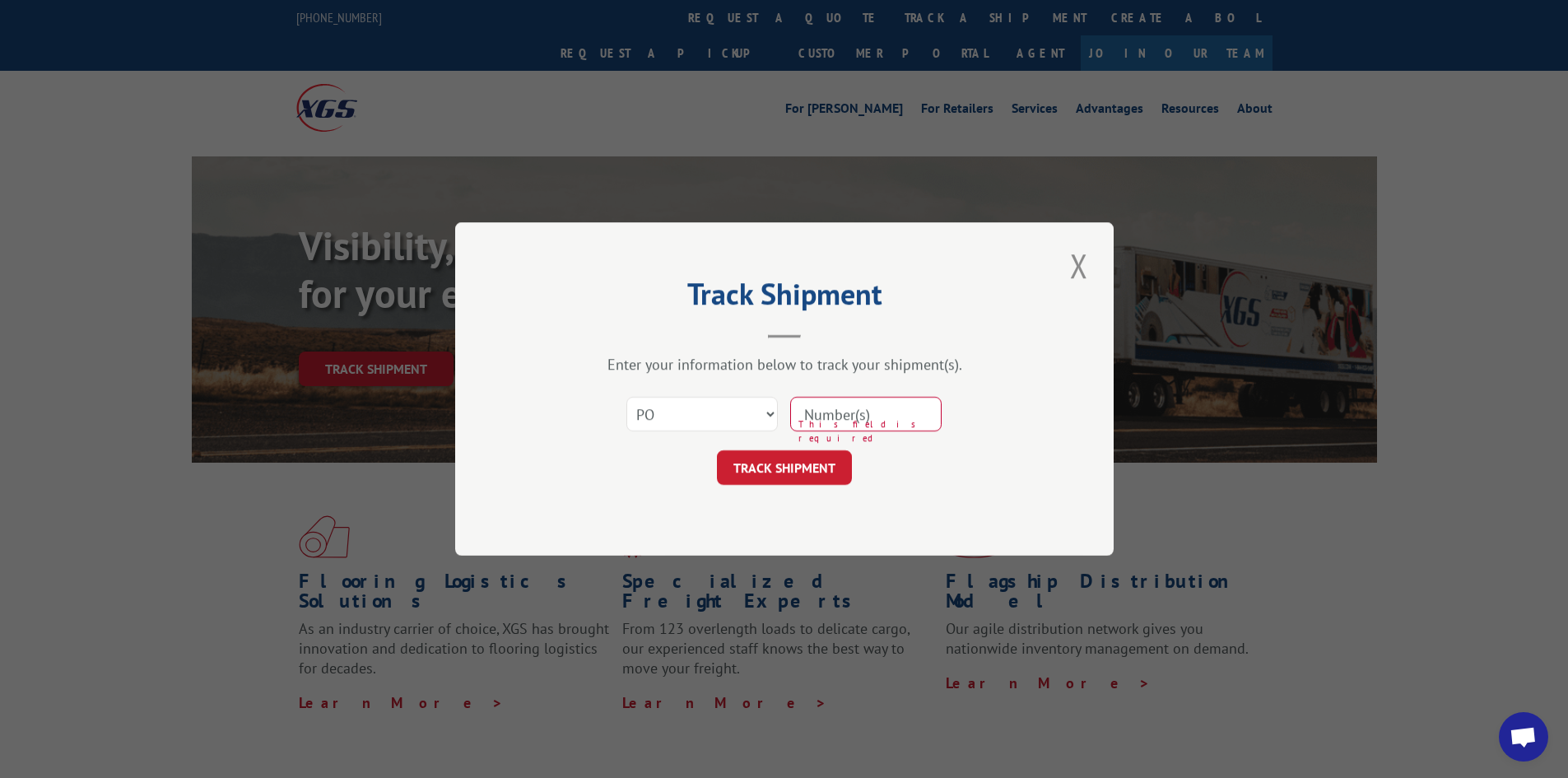
click at [853, 422] on input at bounding box center [865, 414] width 151 height 35
type input "c9719"
click at [817, 464] on button "TRACK SHIPMENT" at bounding box center [784, 468] width 135 height 35
